Goal: Task Accomplishment & Management: Manage account settings

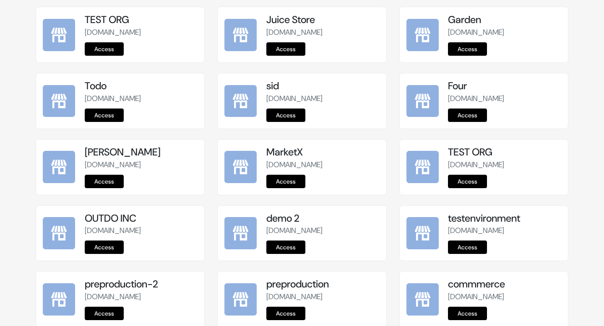
scroll to position [1038, 0]
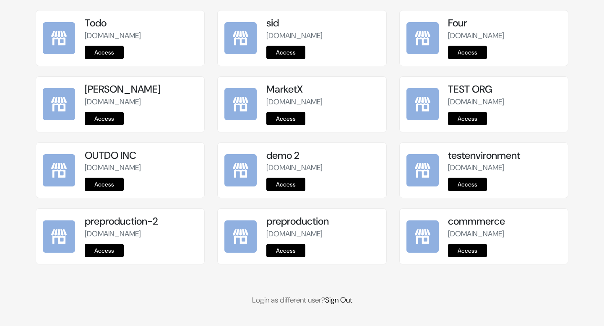
click at [291, 249] on link "Access" at bounding box center [285, 250] width 39 height 13
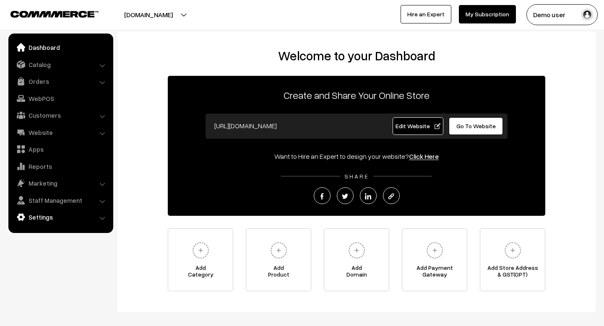
click at [32, 217] on link "Settings" at bounding box center [60, 217] width 100 height 15
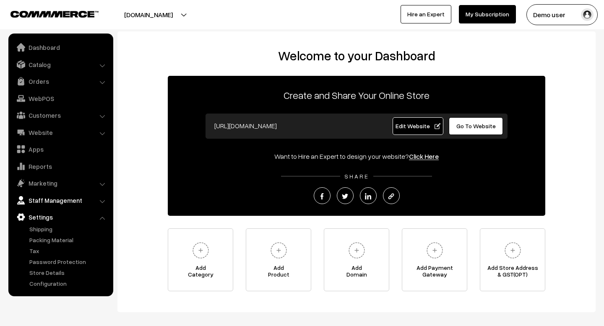
click at [44, 204] on link "Staff Management" at bounding box center [60, 200] width 100 height 15
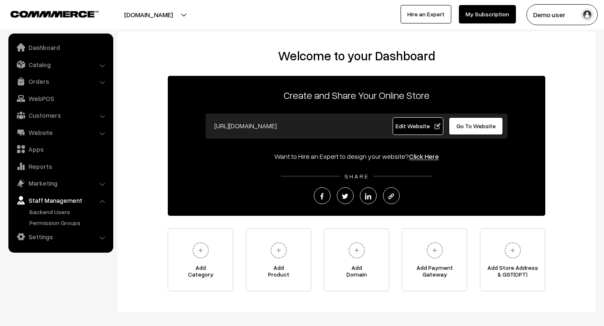
click at [44, 229] on ul "Dashboard Catalog" at bounding box center [60, 143] width 105 height 219
click at [44, 235] on link "Settings" at bounding box center [60, 237] width 100 height 15
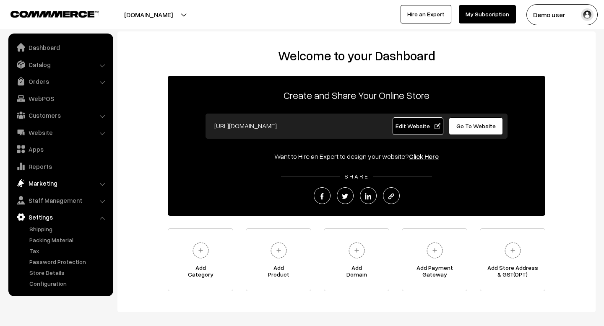
click at [92, 184] on link "Marketing" at bounding box center [60, 183] width 100 height 15
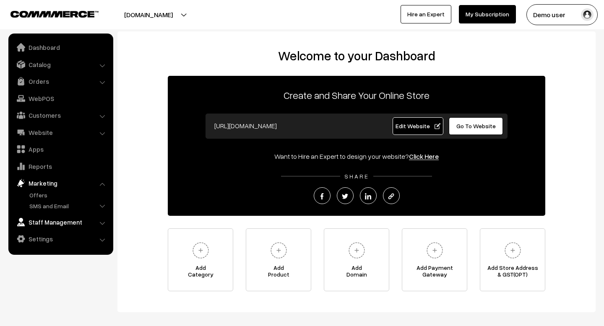
click at [97, 224] on link "Staff Management" at bounding box center [60, 222] width 100 height 15
click at [91, 234] on link "Settings" at bounding box center [60, 237] width 100 height 15
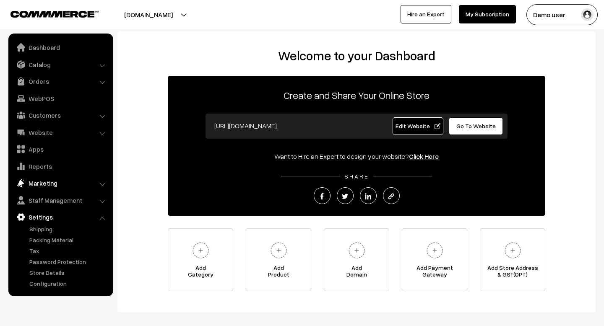
click at [57, 184] on link "Marketing" at bounding box center [60, 183] width 100 height 15
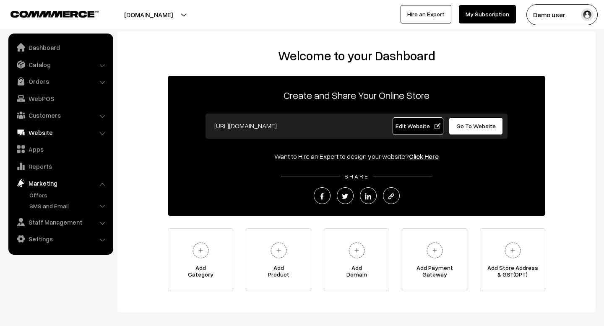
click at [48, 132] on link "Website" at bounding box center [60, 132] width 100 height 15
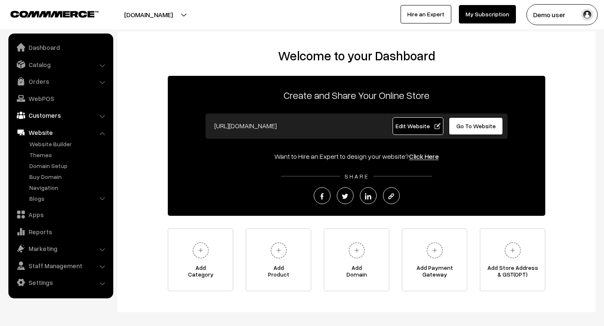
click at [47, 117] on link "Customers" at bounding box center [60, 115] width 100 height 15
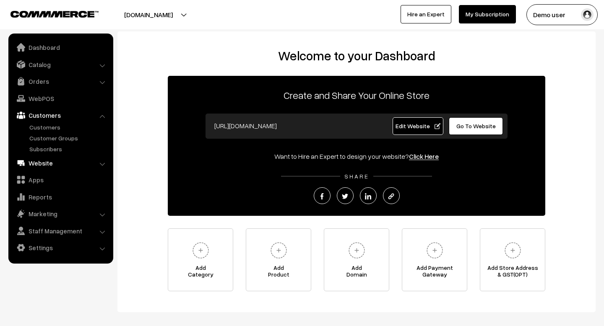
click at [39, 167] on link "Website" at bounding box center [60, 163] width 100 height 15
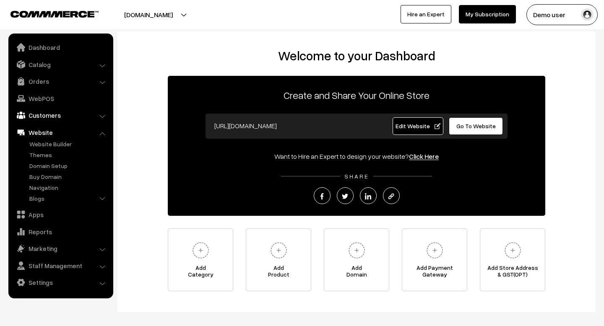
click at [44, 114] on link "Customers" at bounding box center [60, 115] width 100 height 15
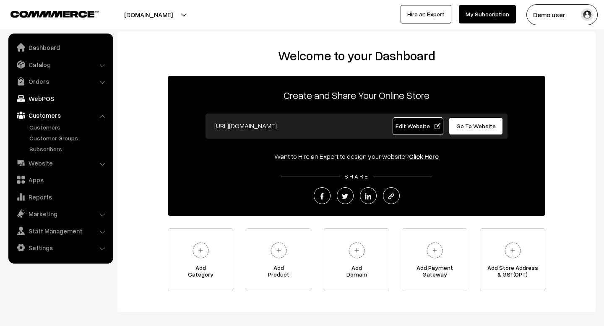
click at [40, 91] on link "WebPOS" at bounding box center [60, 98] width 100 height 15
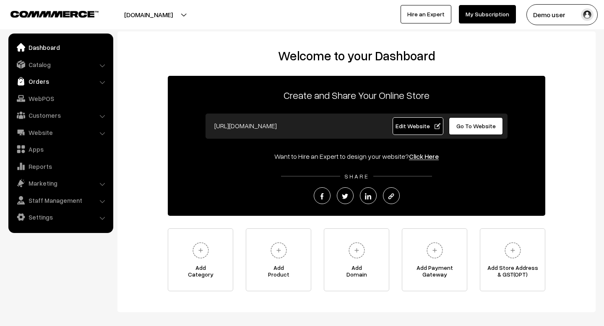
click at [36, 81] on link "Orders" at bounding box center [60, 81] width 100 height 15
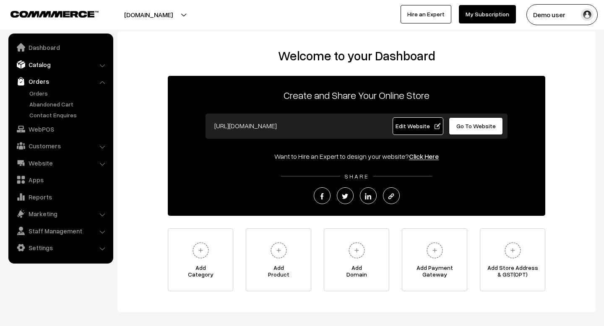
click at [44, 71] on link "Catalog" at bounding box center [60, 64] width 100 height 15
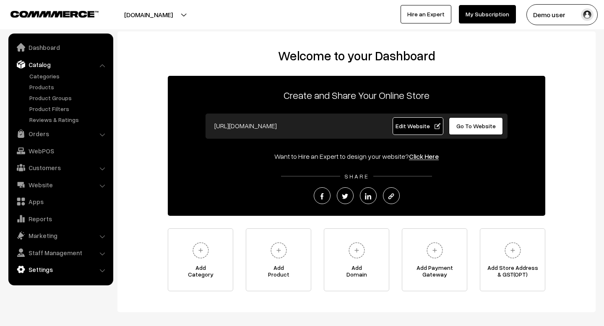
click at [46, 268] on link "Settings" at bounding box center [60, 269] width 100 height 15
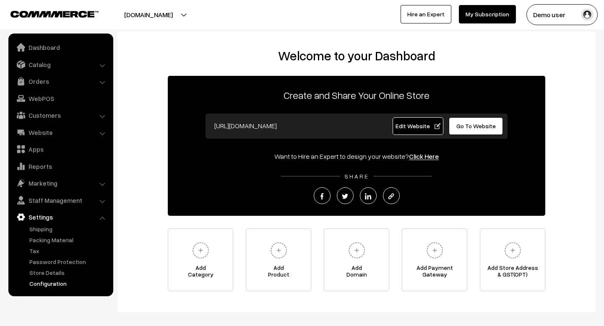
click at [56, 284] on link "Configuration" at bounding box center [68, 283] width 83 height 9
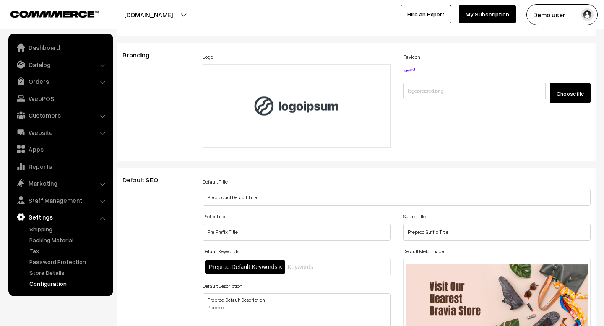
scroll to position [127, 0]
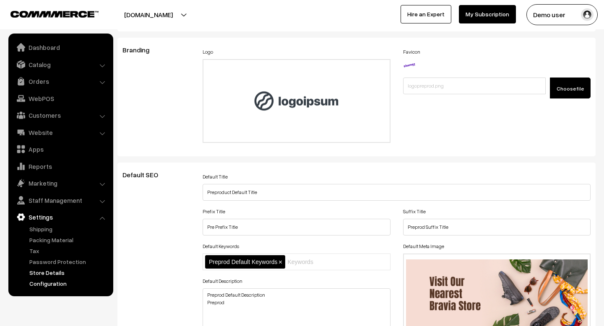
click at [63, 269] on link "Store Details" at bounding box center [68, 273] width 83 height 9
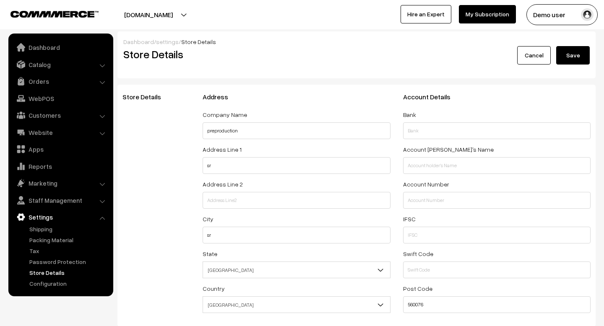
select select "99"
click at [63, 266] on ul "Shipping" at bounding box center [60, 256] width 101 height 63
click at [63, 263] on link "Password Protection" at bounding box center [68, 262] width 83 height 9
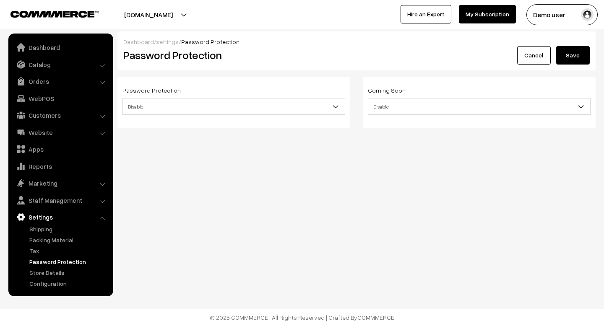
click at [41, 245] on ul "Shipping" at bounding box center [60, 256] width 101 height 63
click at [39, 254] on link "Tax" at bounding box center [68, 251] width 83 height 9
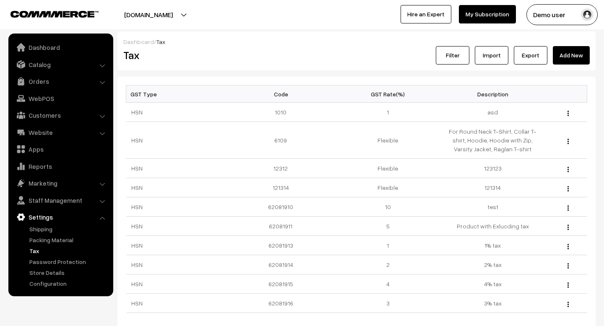
click at [46, 239] on link "Packing Material" at bounding box center [68, 240] width 83 height 9
